Goal: Book appointment/travel/reservation

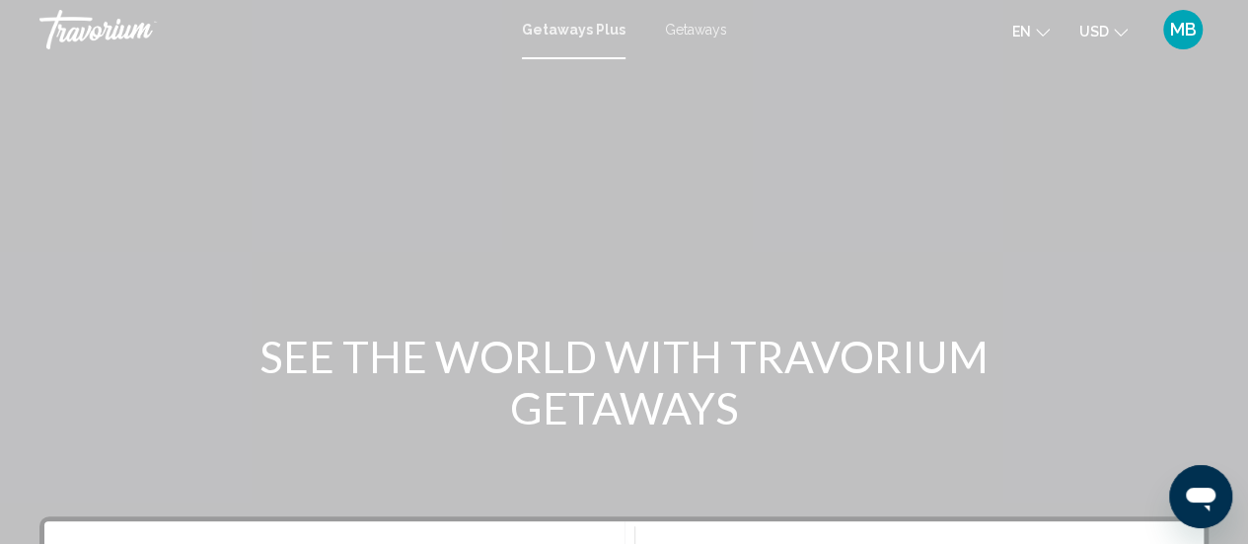
click at [709, 26] on span "Getaways" at bounding box center [696, 30] width 62 height 16
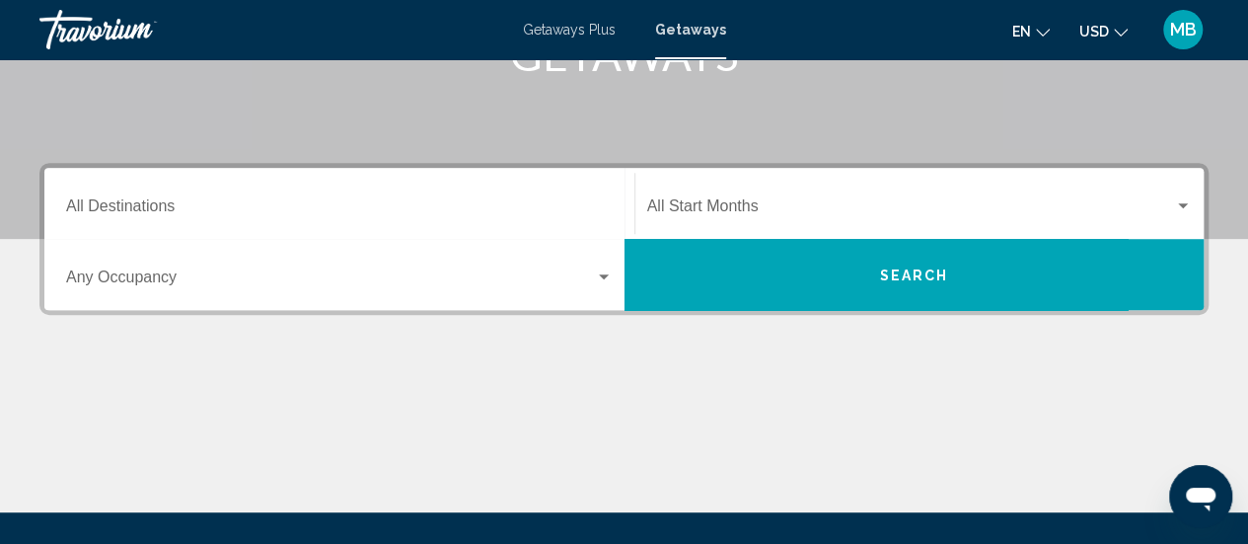
scroll to position [361, 0]
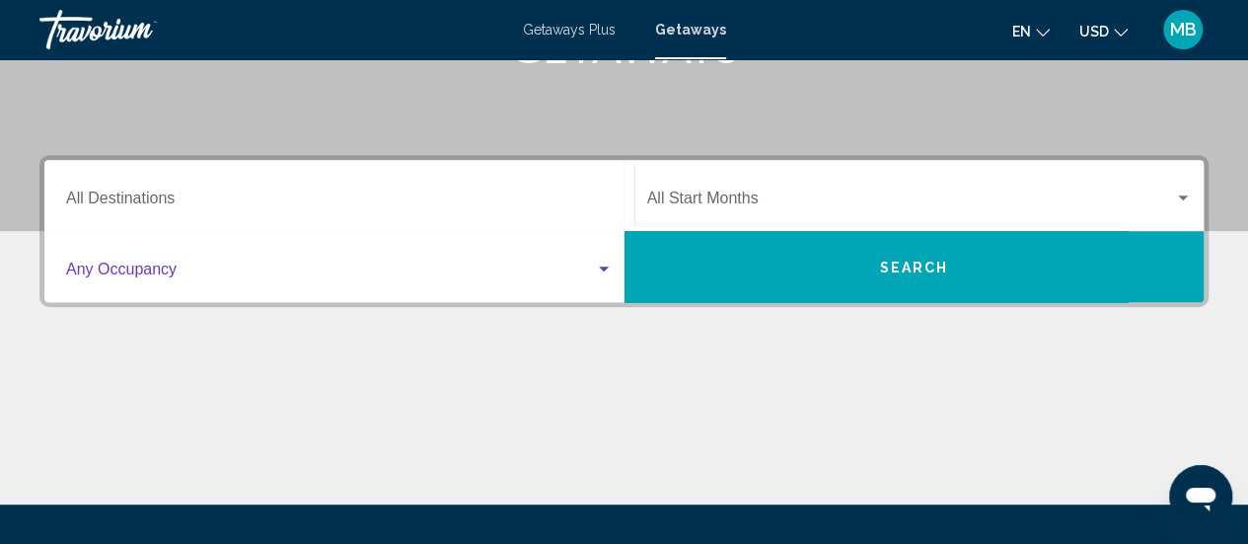
click at [598, 276] on div "Search widget" at bounding box center [339, 273] width 547 height 18
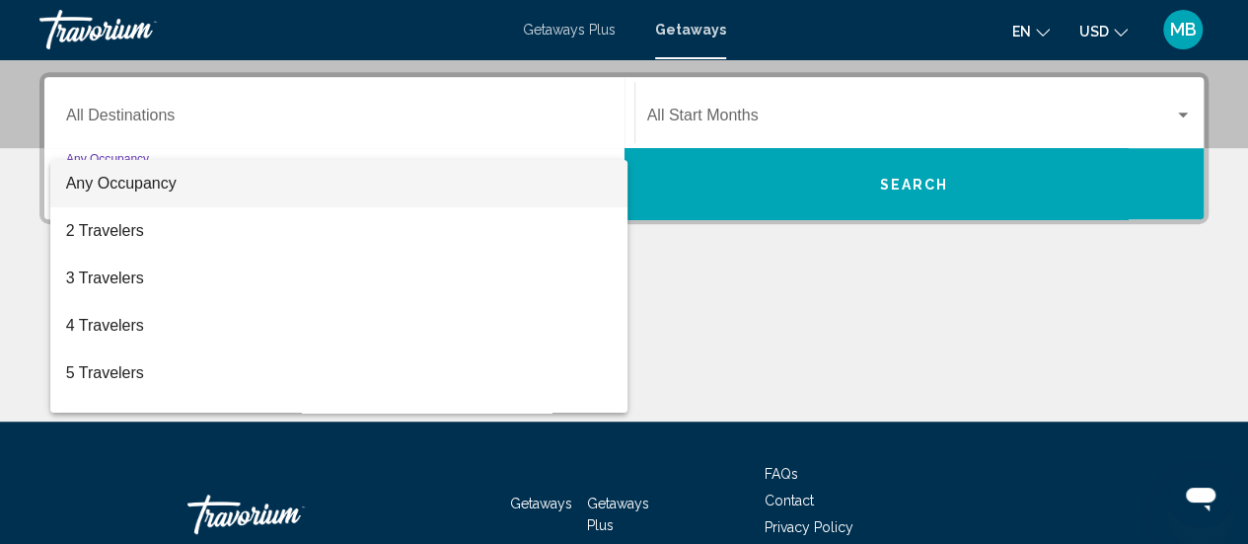
scroll to position [452, 0]
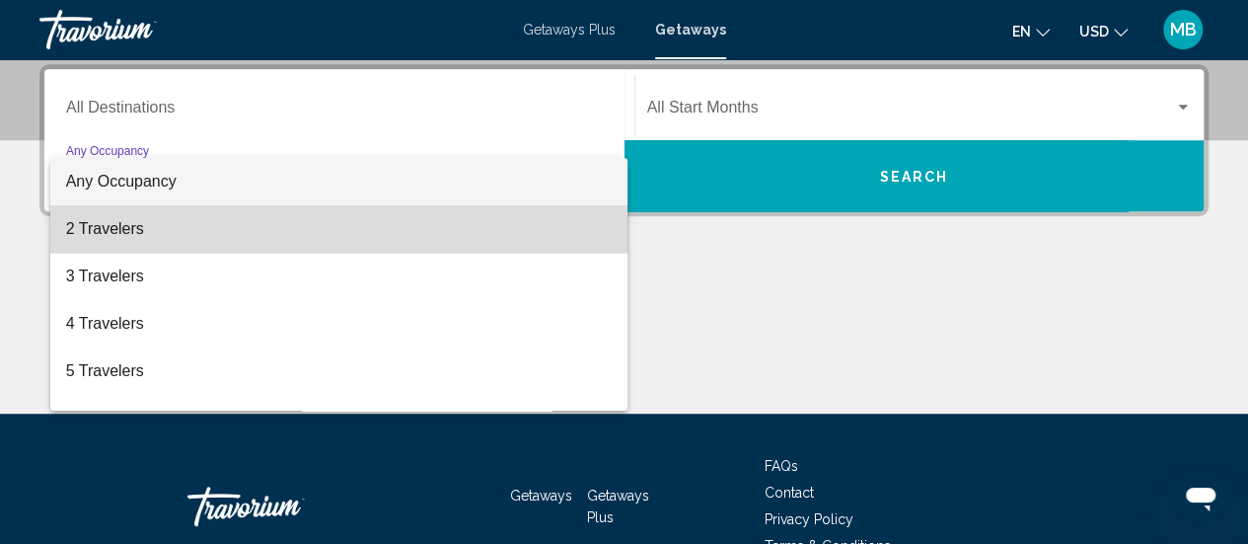
click at [460, 232] on span "2 Travelers" at bounding box center [339, 228] width 547 height 47
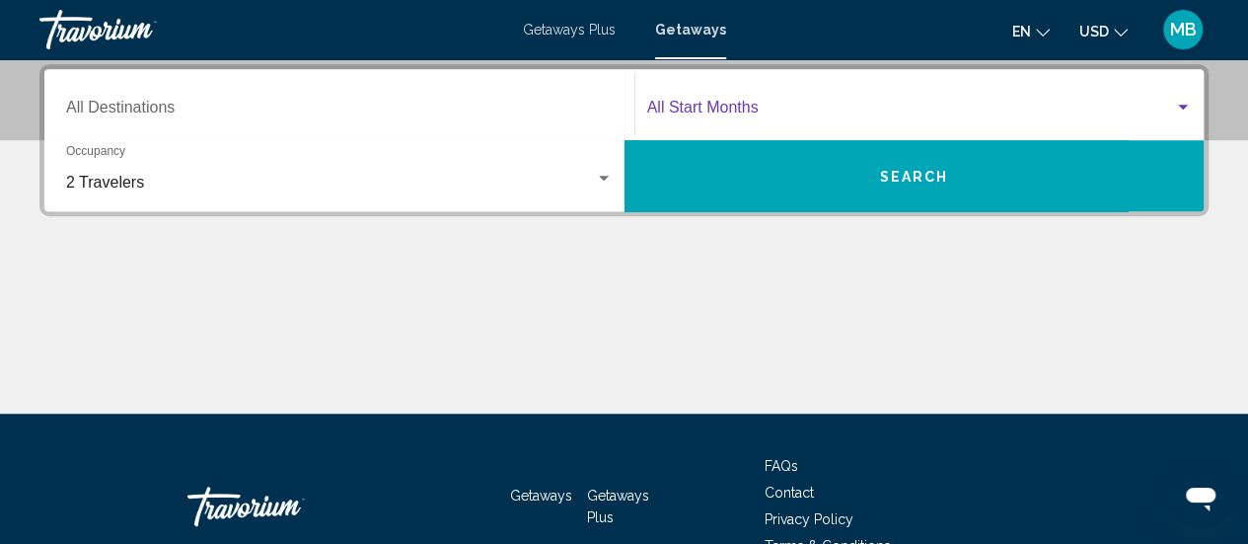
click at [1183, 108] on div "Search widget" at bounding box center [1183, 107] width 10 height 5
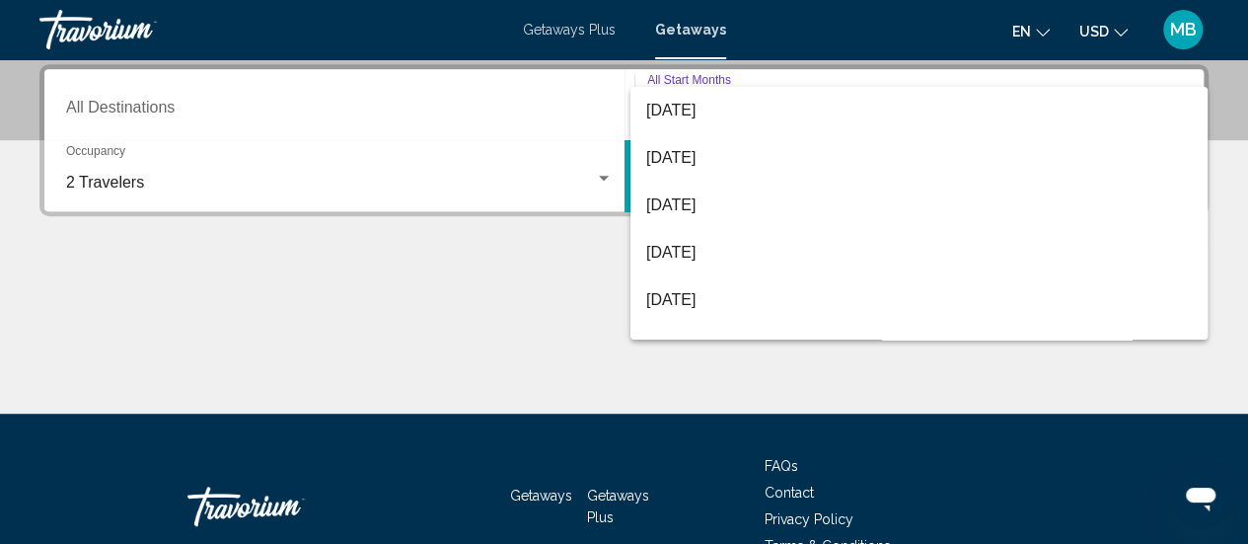
scroll to position [101, 0]
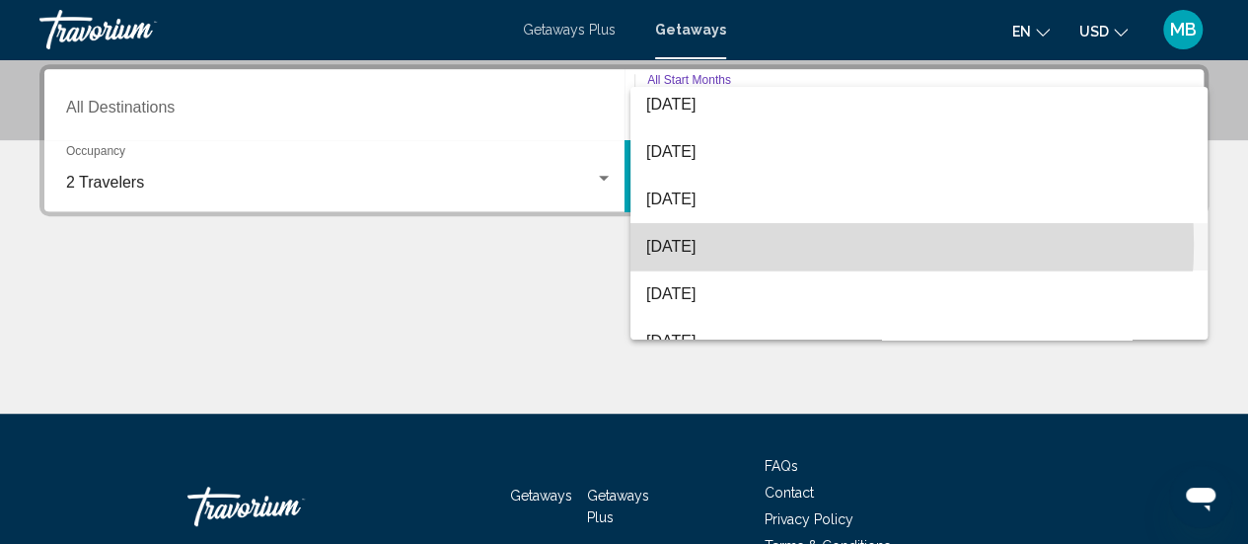
click at [802, 244] on span "[DATE]" at bounding box center [919, 246] width 546 height 47
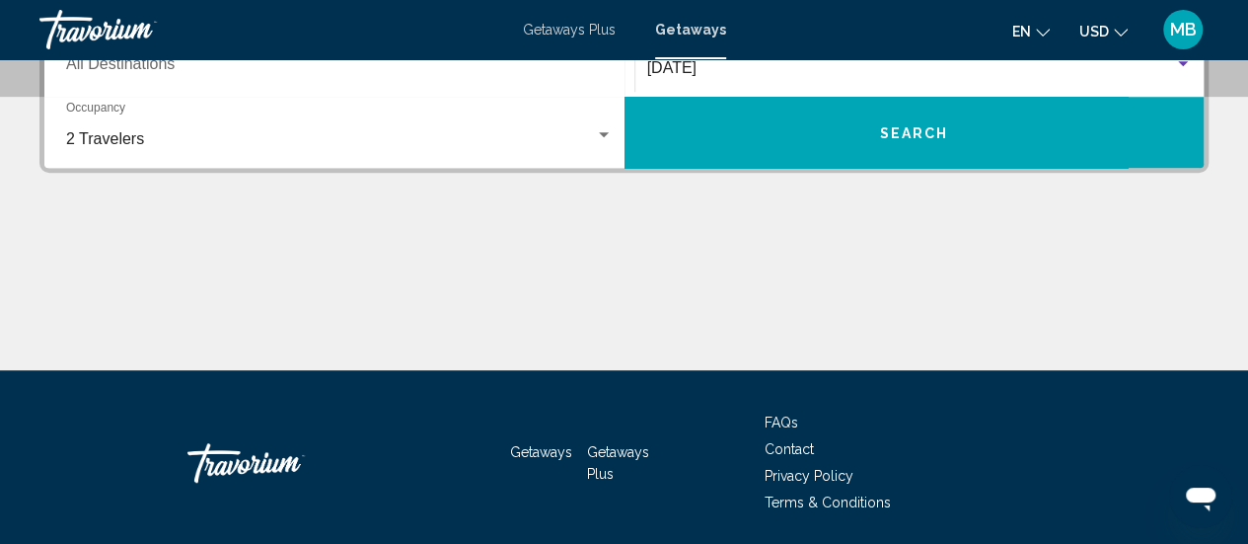
scroll to position [468, 0]
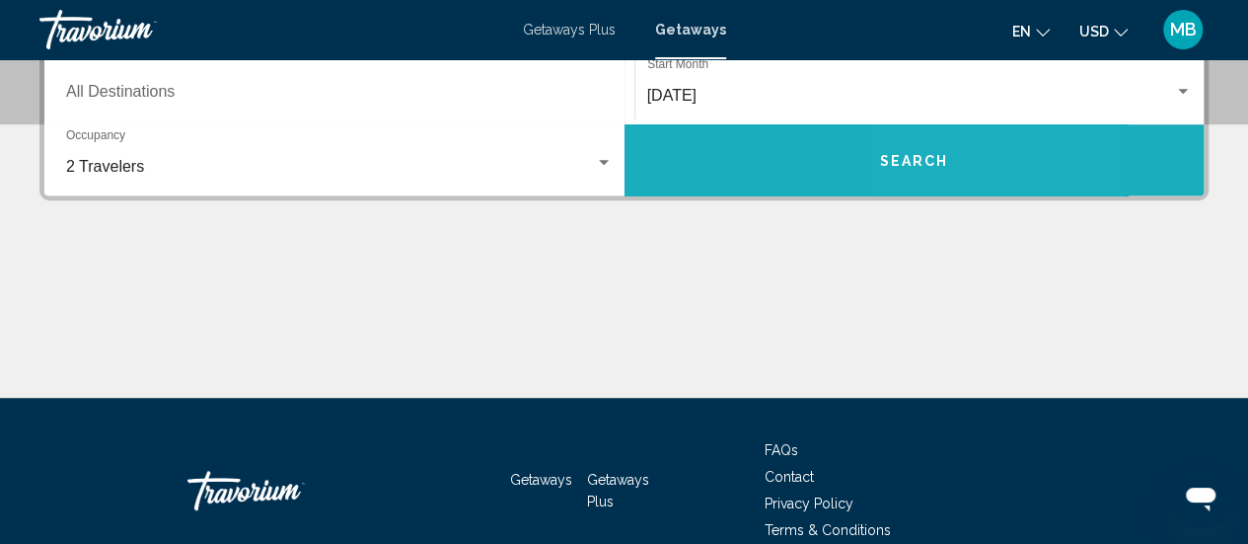
click at [960, 165] on button "Search" at bounding box center [915, 159] width 580 height 71
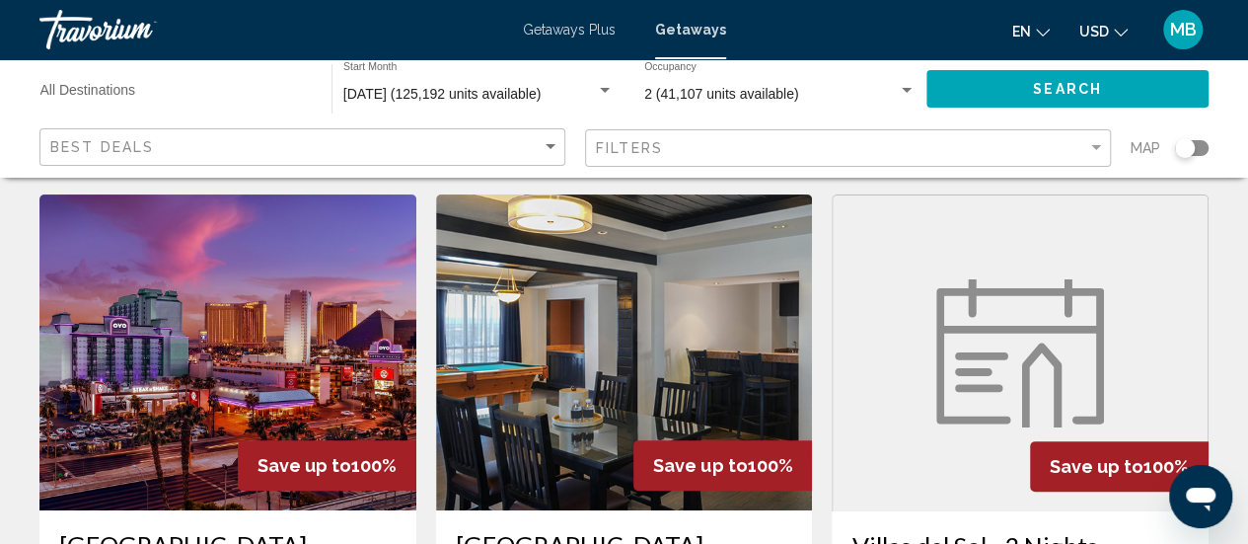
scroll to position [28, 0]
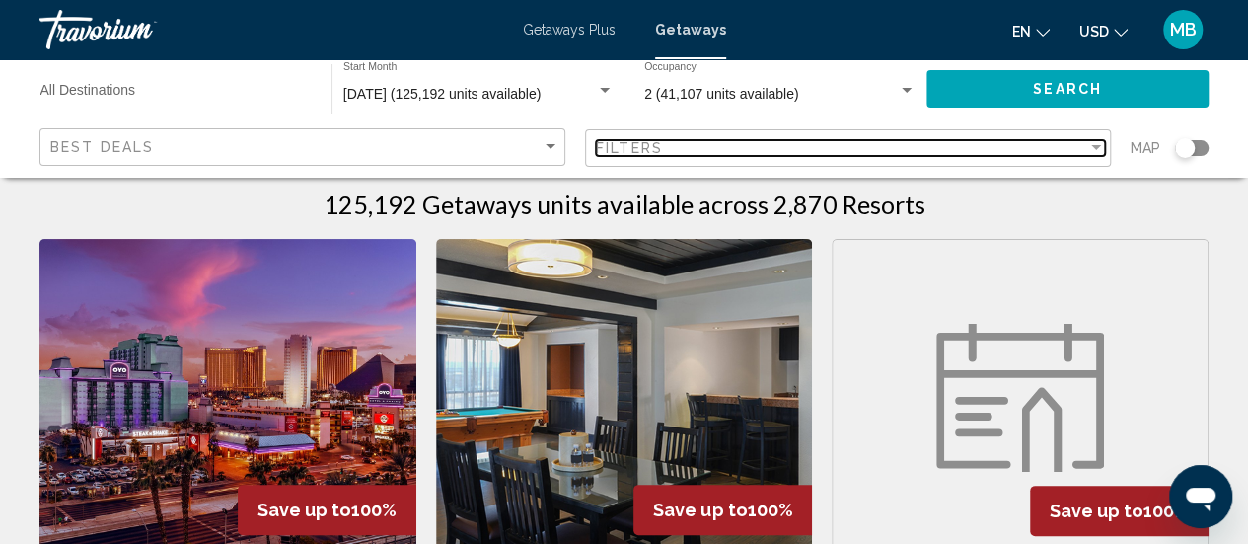
click at [1091, 151] on div "Filter" at bounding box center [1096, 148] width 18 height 16
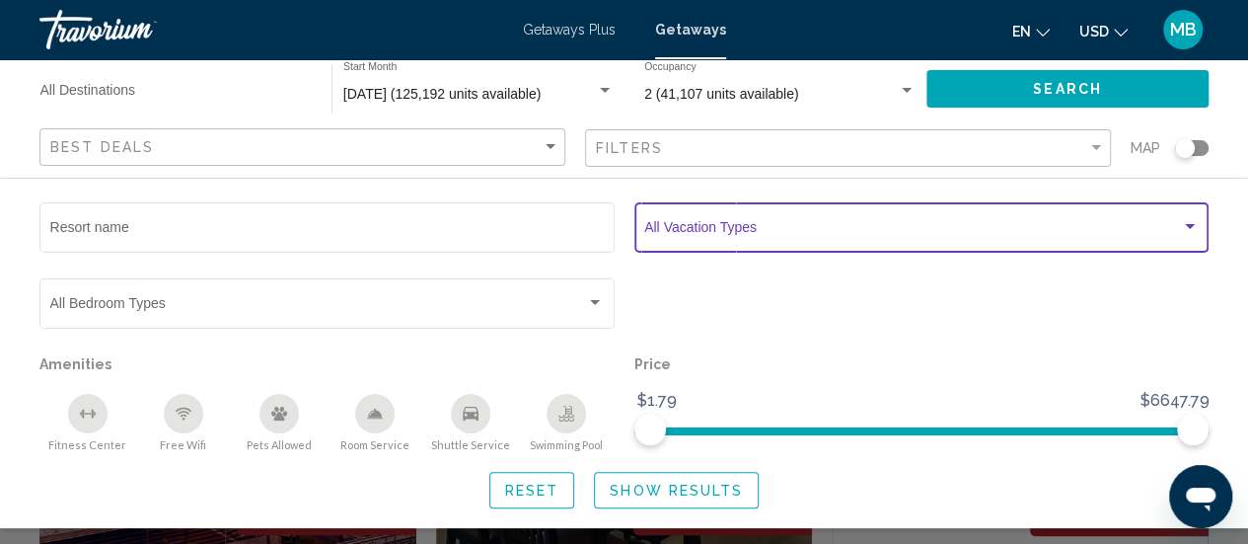
click at [1192, 225] on div "Search widget" at bounding box center [1190, 226] width 10 height 5
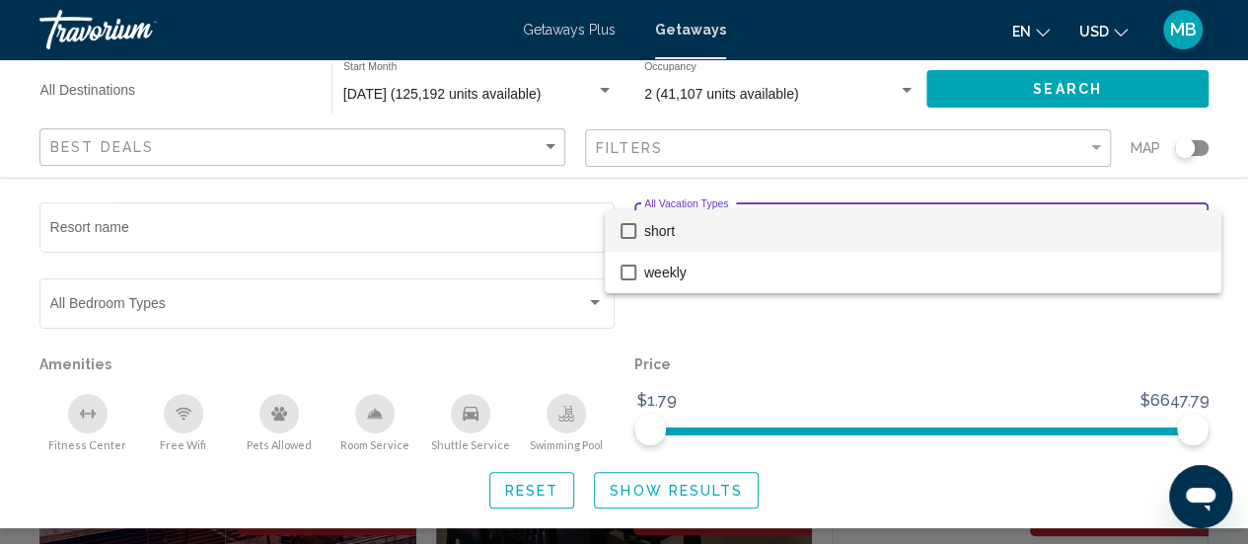
click at [1192, 225] on span "short" at bounding box center [924, 230] width 561 height 41
click at [1236, 204] on div at bounding box center [624, 272] width 1248 height 544
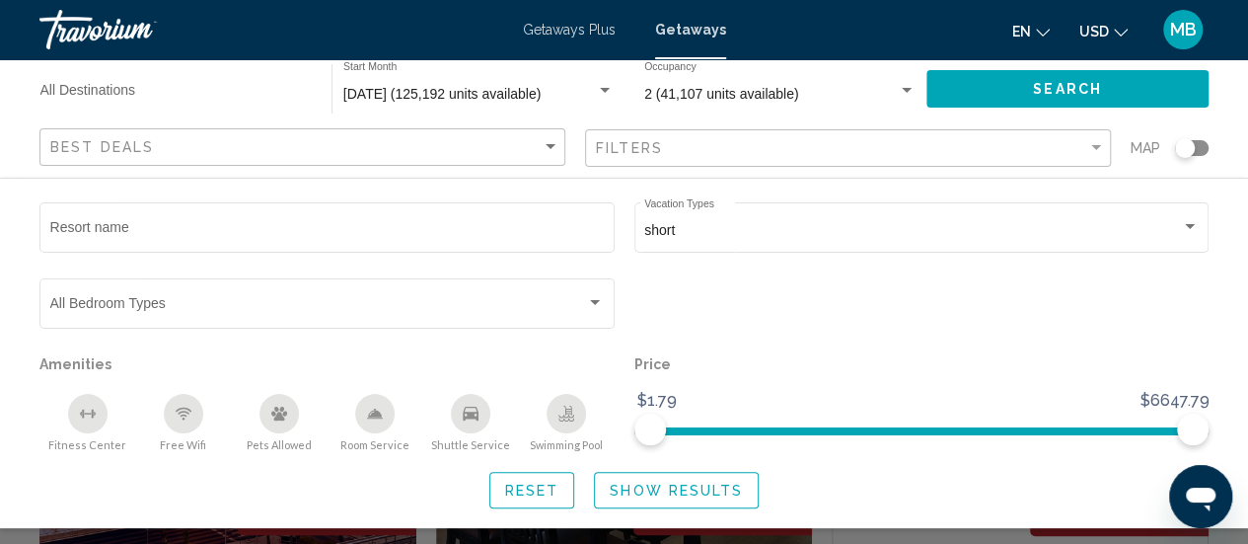
click at [1236, 204] on div "Resort name short Vacation Types All Vacation Types Bedroom Types All Bedroom T…" at bounding box center [624, 353] width 1248 height 310
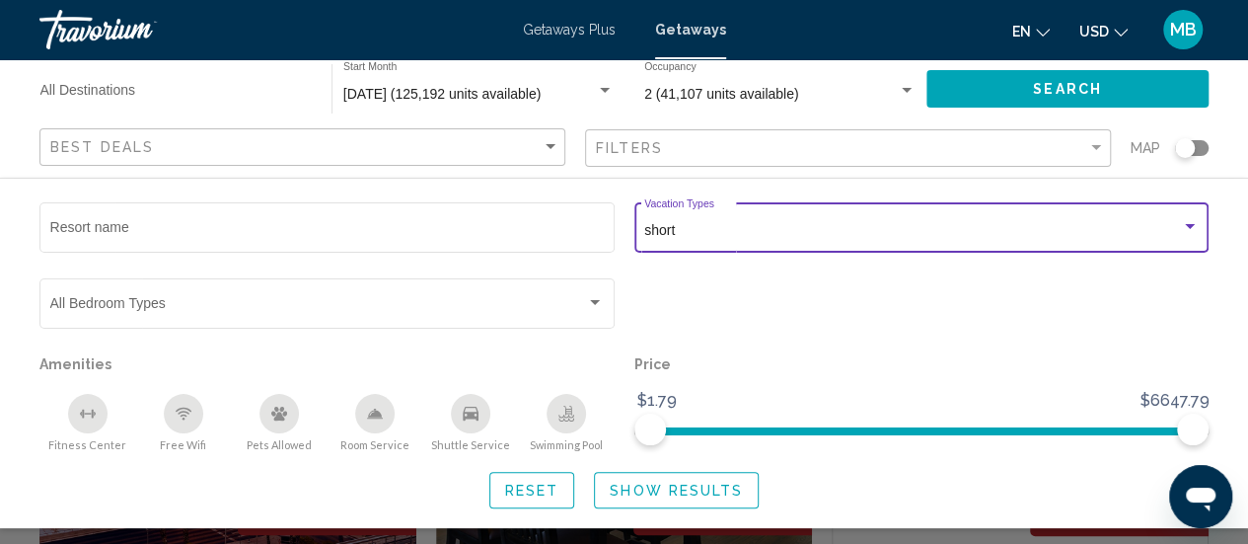
click at [1187, 229] on div "Search widget" at bounding box center [1190, 227] width 18 height 16
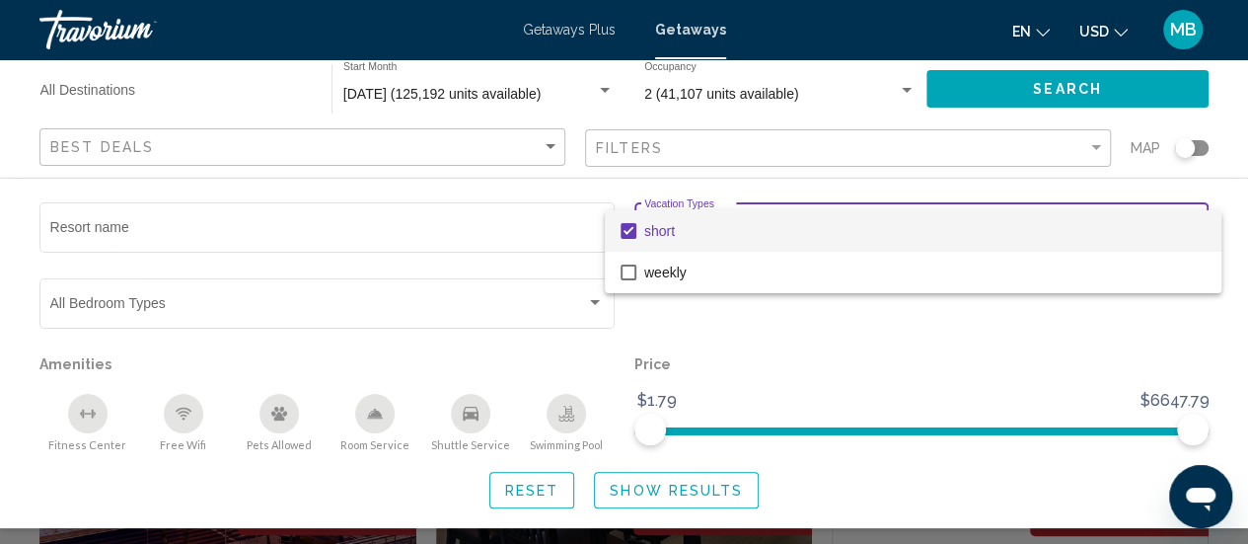
click at [1230, 218] on div at bounding box center [624, 272] width 1248 height 544
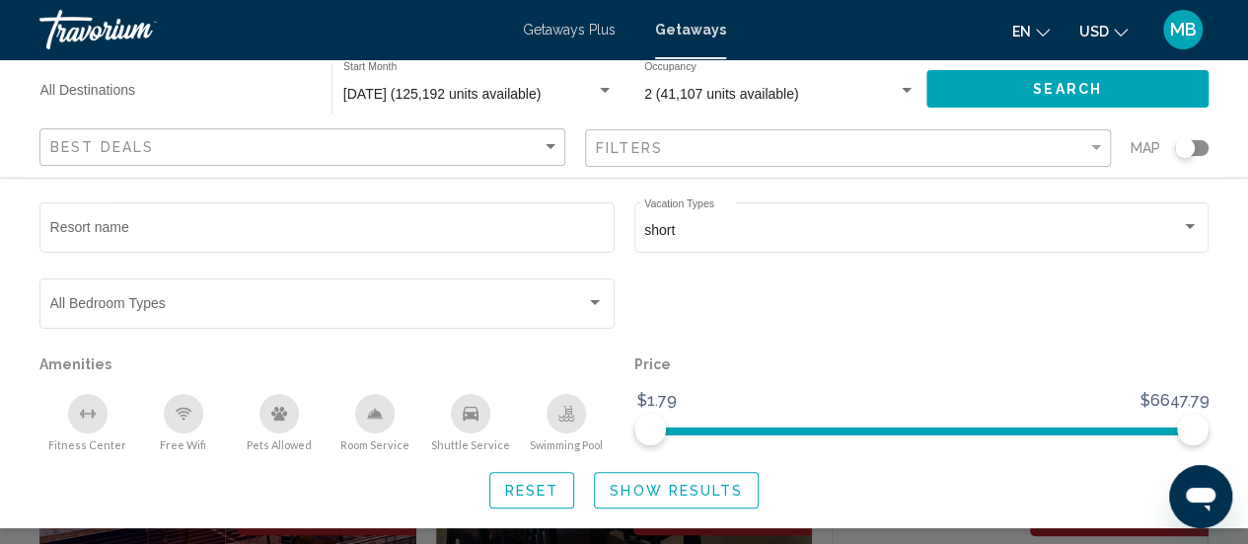
drag, startPoint x: 1192, startPoint y: 148, endPoint x: 1225, endPoint y: 136, distance: 35.6
click at [1225, 136] on app-map-search-filters "Best Deals Filters Map Resort name short Vacation Types All Vacation Types Bedr…" at bounding box center [624, 147] width 1209 height 59
drag, startPoint x: 1188, startPoint y: 143, endPoint x: 1229, endPoint y: 143, distance: 41.4
click at [1229, 143] on div "Destination All Destinations [DATE] (125,192 units available) Start Month All S…" at bounding box center [624, 118] width 1248 height 118
click at [1042, 100] on button "Search" at bounding box center [1068, 88] width 282 height 37
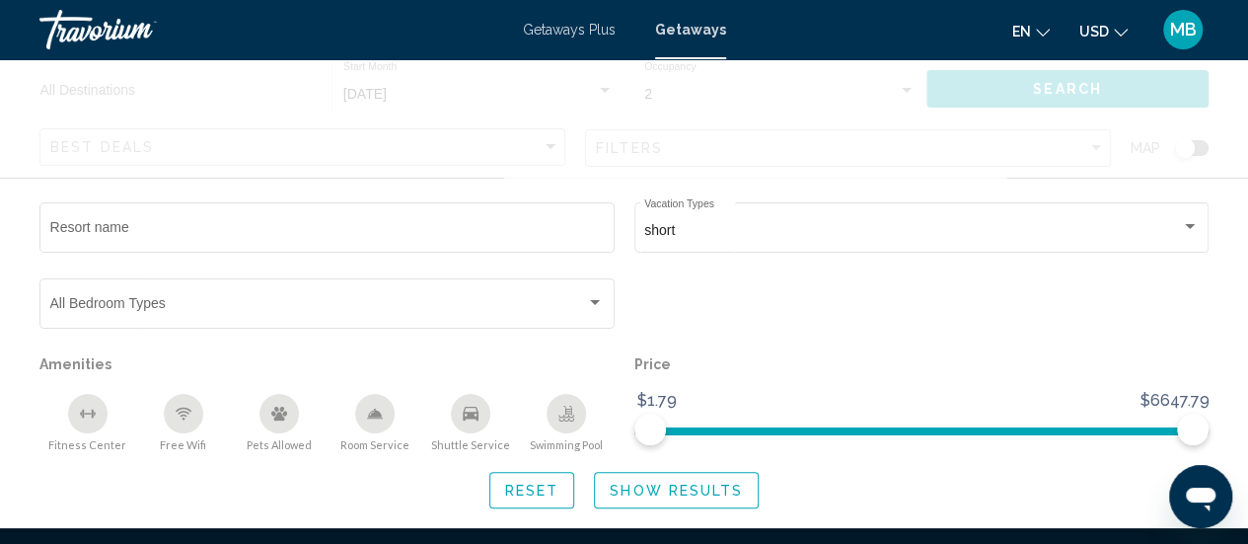
scroll to position [13, 0]
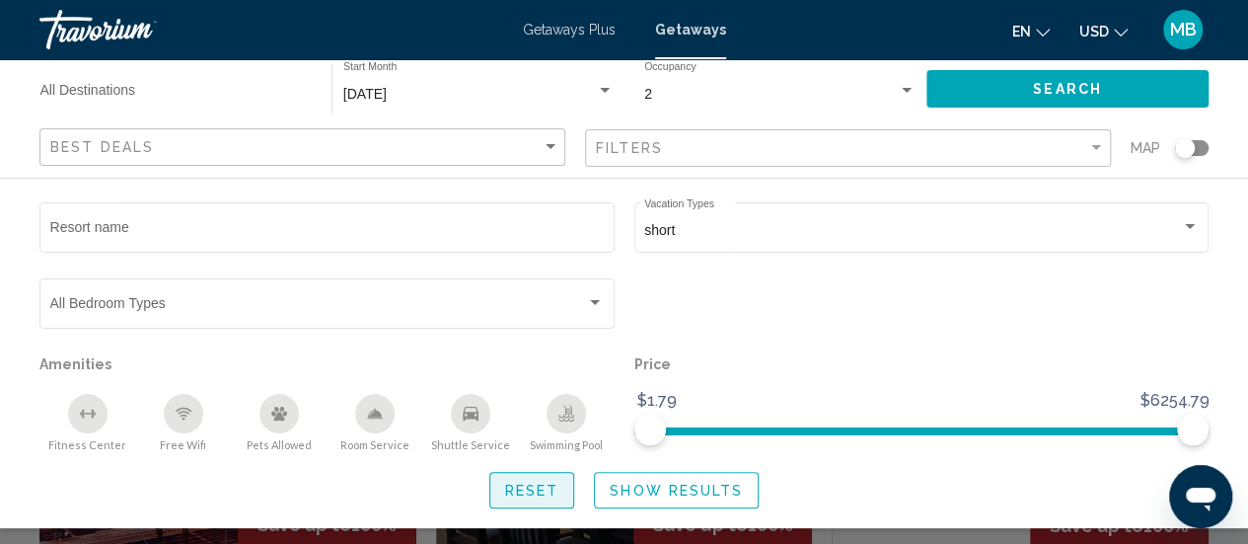
click at [537, 487] on span "Reset" at bounding box center [532, 491] width 54 height 16
